Goal: Transaction & Acquisition: Obtain resource

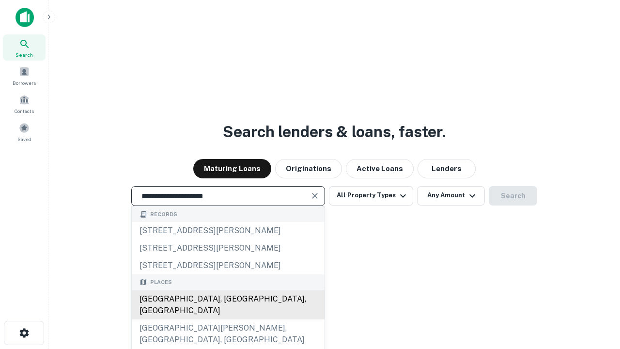
click at [228, 319] on div "Santa Monica, CA, USA" at bounding box center [228, 304] width 193 height 29
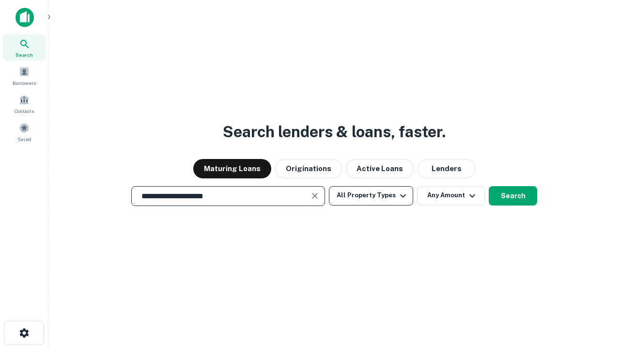
type input "**********"
click at [371, 195] on button "All Property Types" at bounding box center [371, 195] width 84 height 19
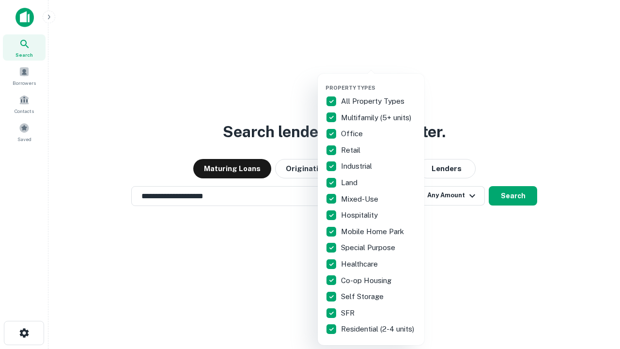
click at [379, 81] on button "button" at bounding box center [378, 81] width 107 height 0
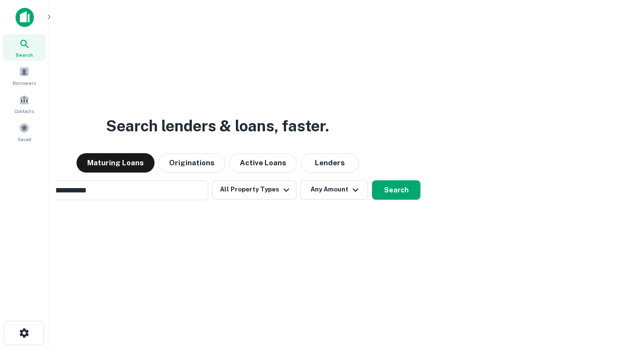
scroll to position [15, 0]
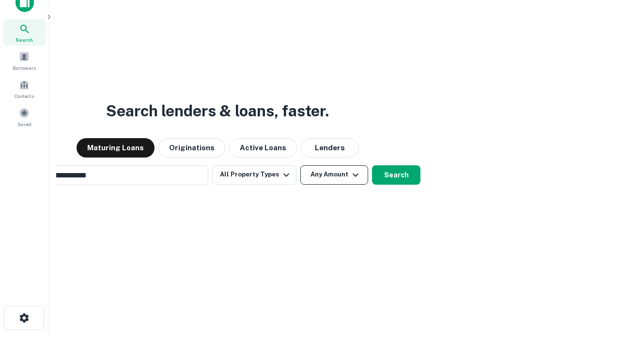
click at [300, 165] on button "Any Amount" at bounding box center [334, 174] width 68 height 19
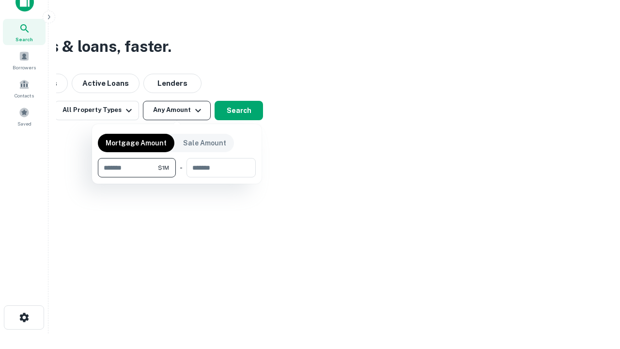
type input "*******"
click at [177, 177] on button "button" at bounding box center [177, 177] width 158 height 0
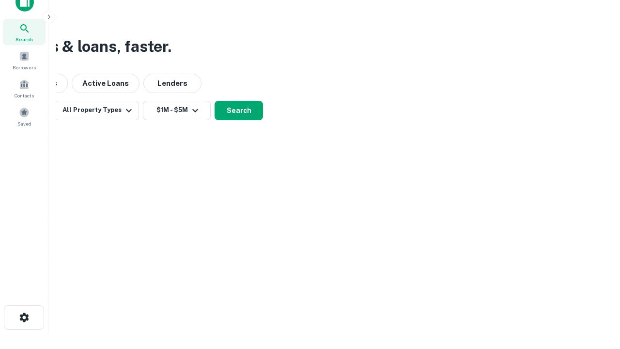
scroll to position [6, 179]
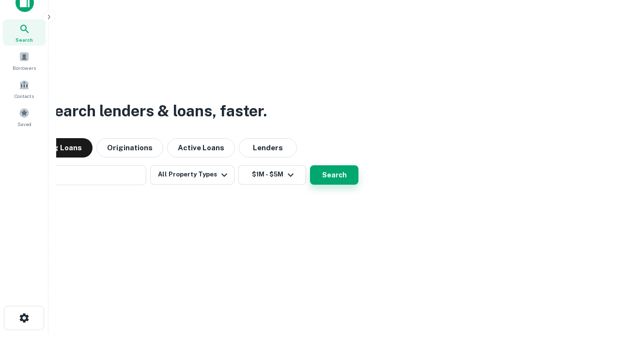
click at [310, 165] on button "Search" at bounding box center [334, 174] width 48 height 19
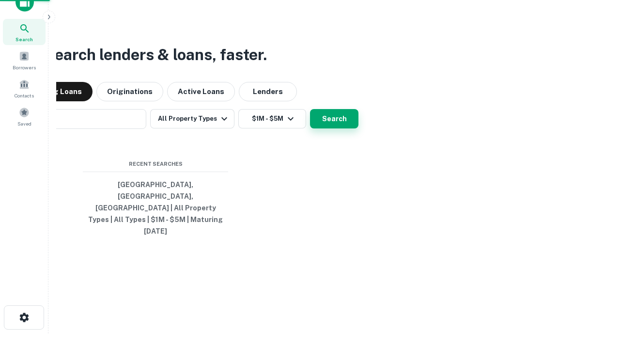
scroll to position [26, 274]
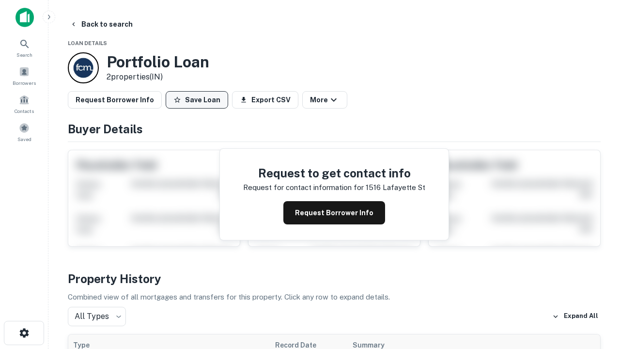
click at [197, 100] on button "Save Loan" at bounding box center [197, 99] width 62 height 17
click at [199, 100] on button "Loan Saved" at bounding box center [199, 99] width 67 height 17
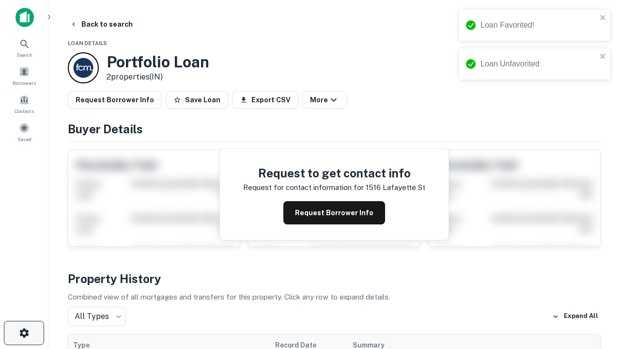
click at [24, 333] on icon "button" at bounding box center [24, 333] width 12 height 12
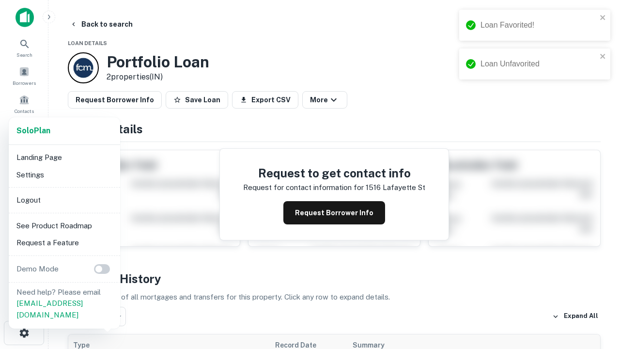
click at [64, 199] on li "Logout" at bounding box center [65, 199] width 104 height 17
